Goal: Task Accomplishment & Management: Manage account settings

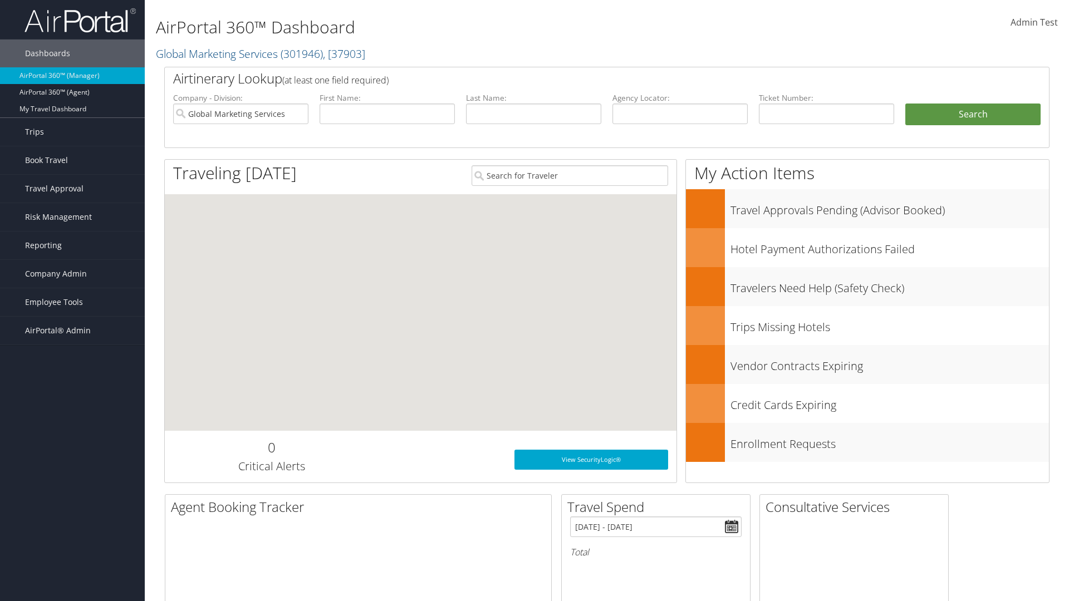
click at [72, 274] on span "Company Admin" at bounding box center [56, 274] width 62 height 28
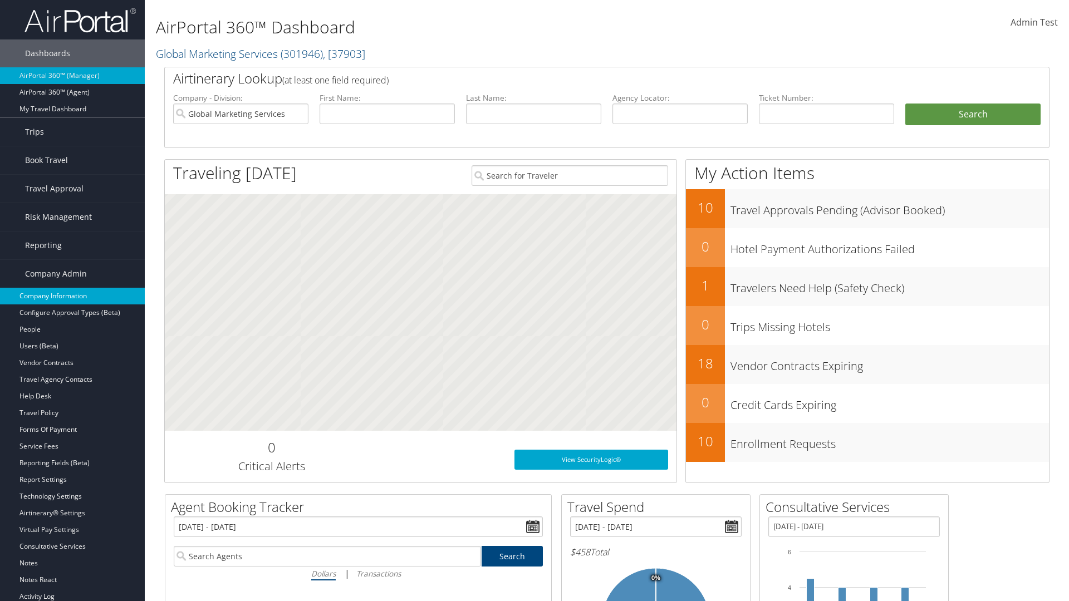
click at [72, 296] on link "Company Information" at bounding box center [72, 296] width 145 height 17
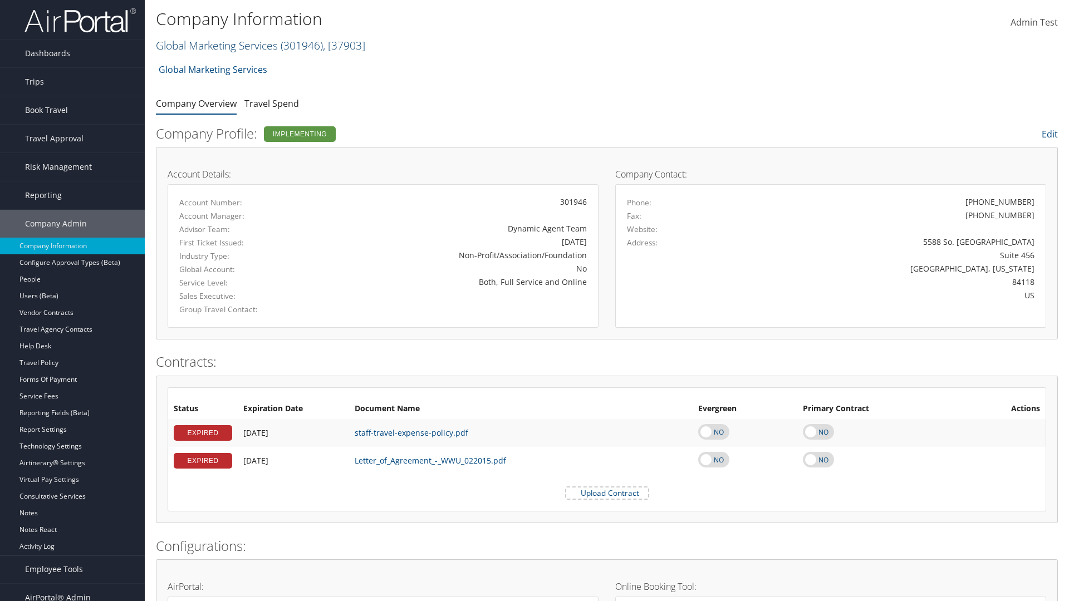
click at [216, 45] on link "Global Marketing Services ( 301946 ) , [ 37903 ]" at bounding box center [260, 45] width 209 height 15
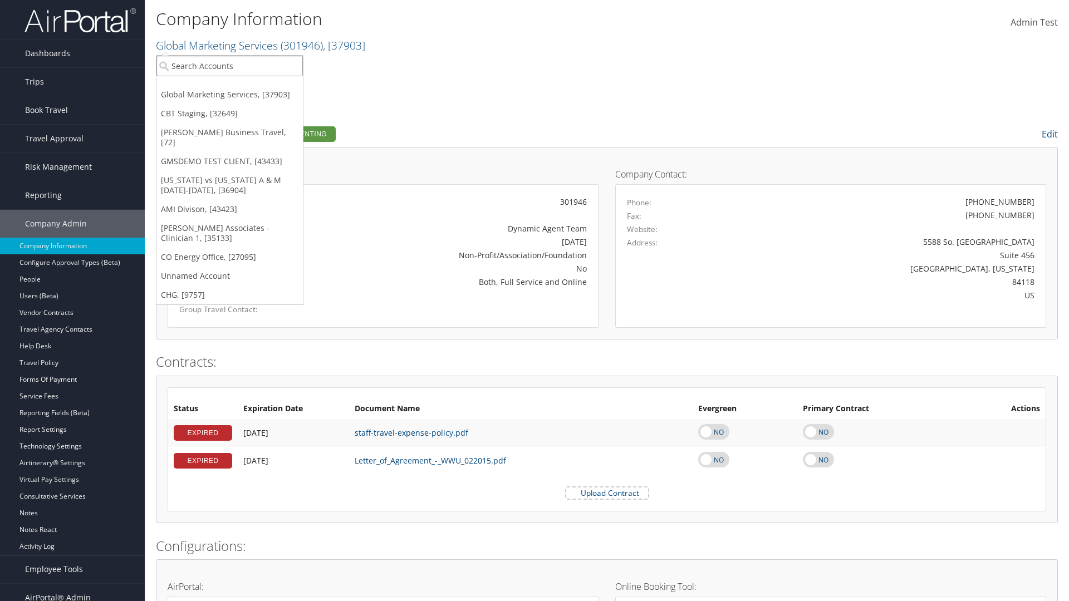
click at [229, 66] on input "search" at bounding box center [229, 66] width 146 height 21
type input "CBTSTG"
click at [229, 86] on div "CBT Staging (CBTSTG), [32649]" at bounding box center [229, 86] width 159 height 10
